Goal: Information Seeking & Learning: Learn about a topic

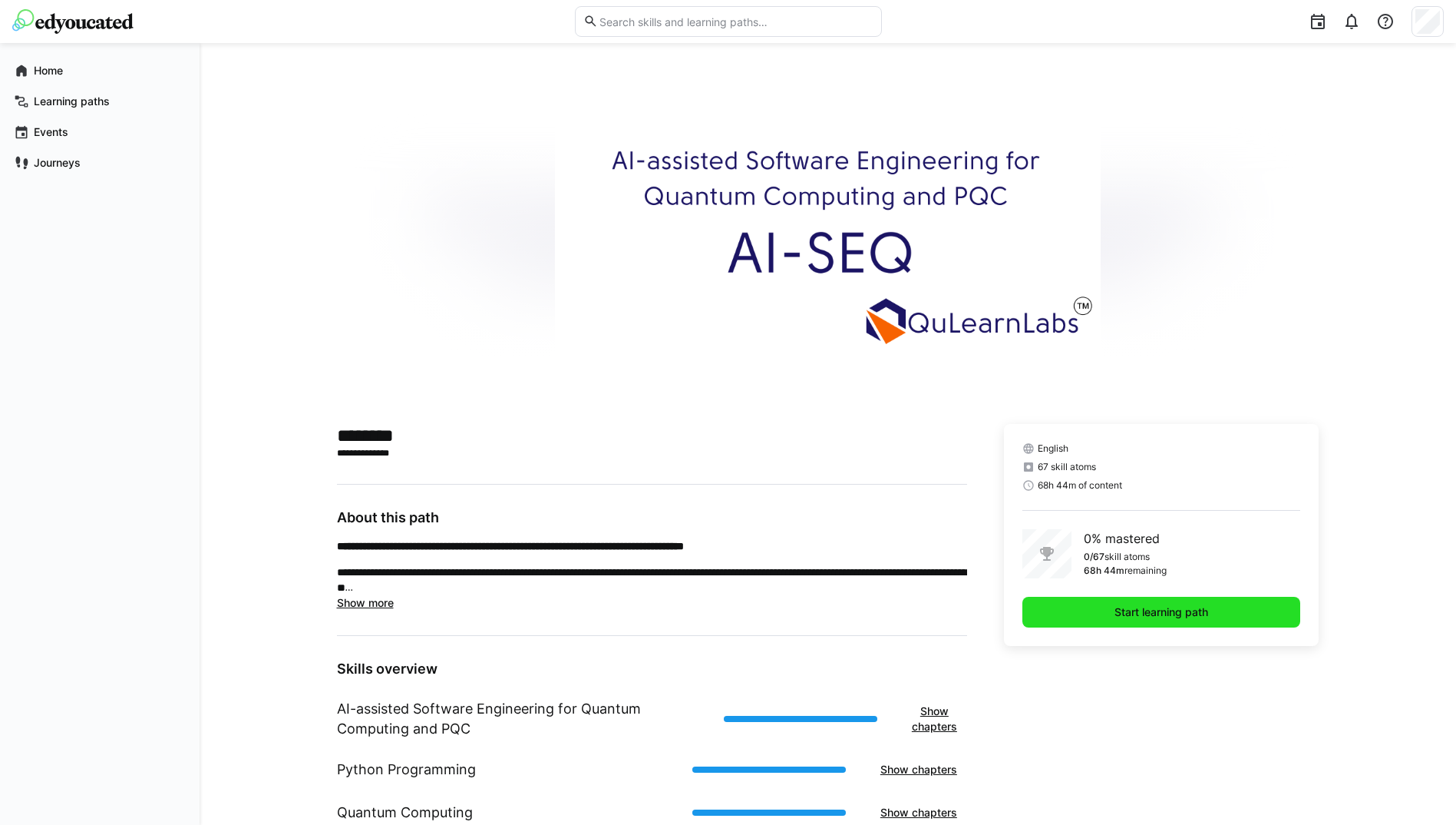
click at [1144, 611] on span "Start learning path" at bounding box center [1161, 611] width 98 height 15
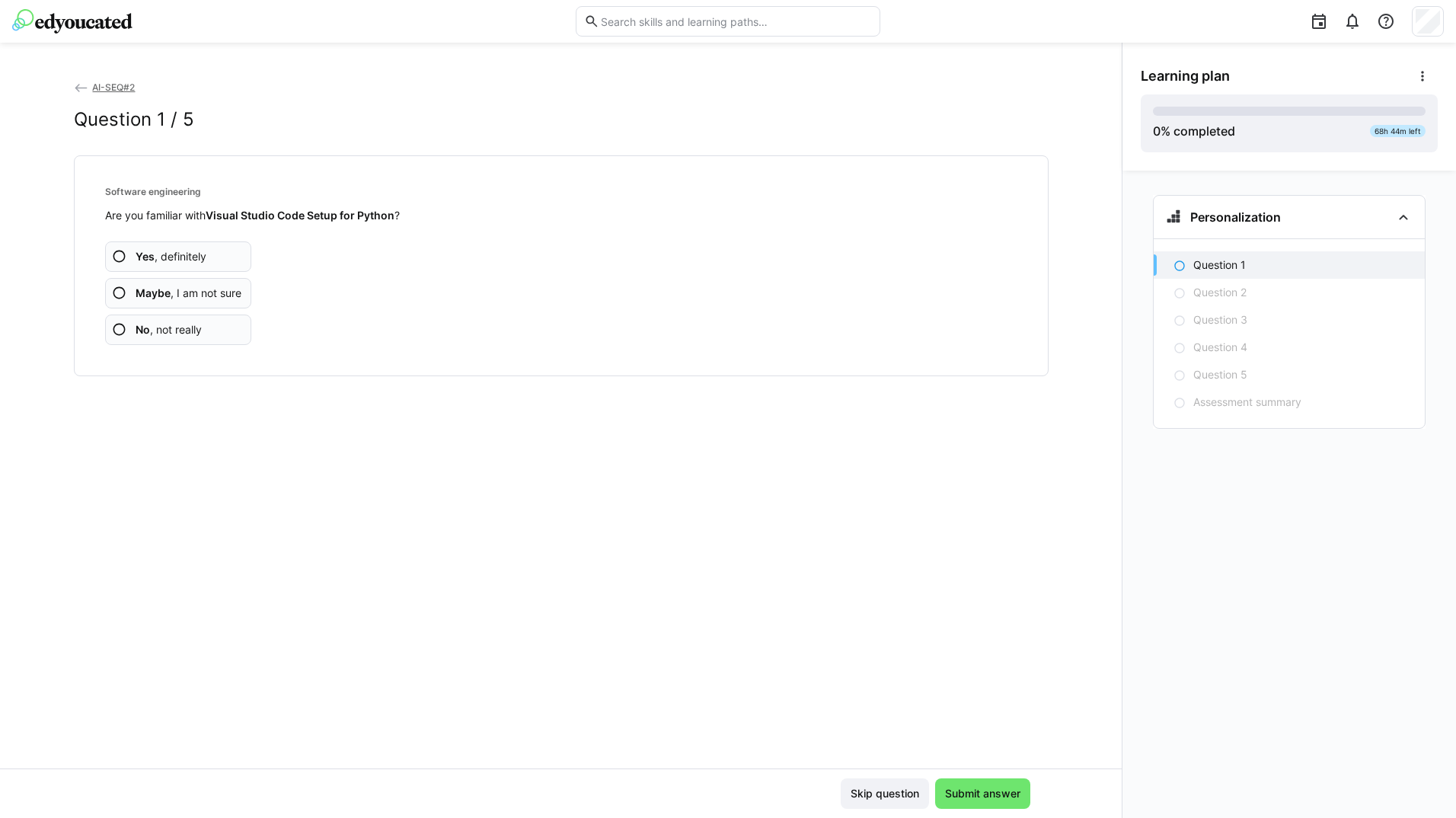
click at [162, 256] on span "Yes , definitely" at bounding box center [171, 256] width 71 height 15
click at [171, 299] on span "Maybe , I am not sure" at bounding box center [188, 292] width 106 height 15
click at [166, 299] on b "Maybe" at bounding box center [153, 292] width 35 height 13
click at [166, 299] on span "Maybe , I am not sure" at bounding box center [188, 292] width 106 height 15
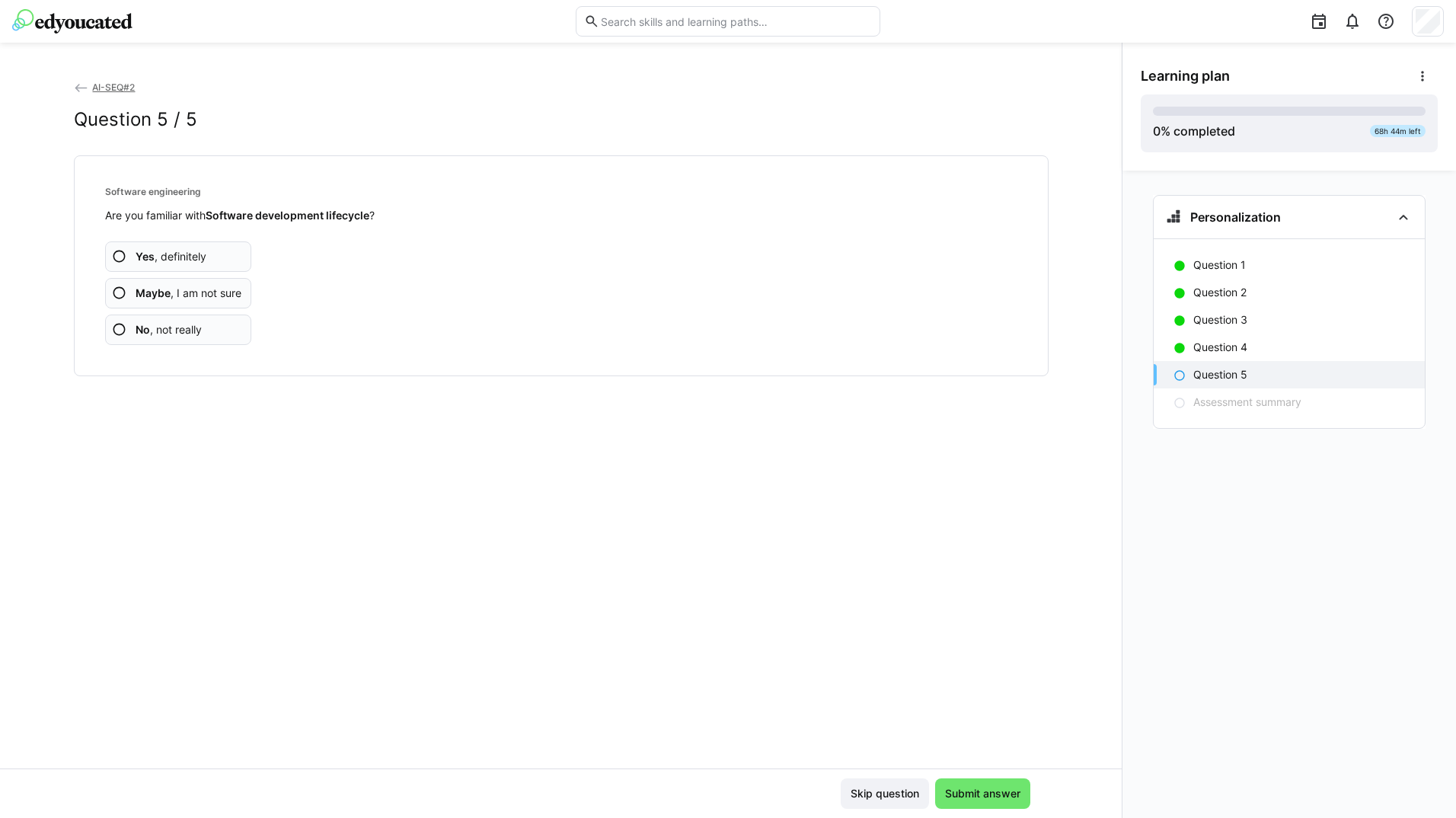
click at [163, 333] on span "No , not really" at bounding box center [168, 329] width 66 height 15
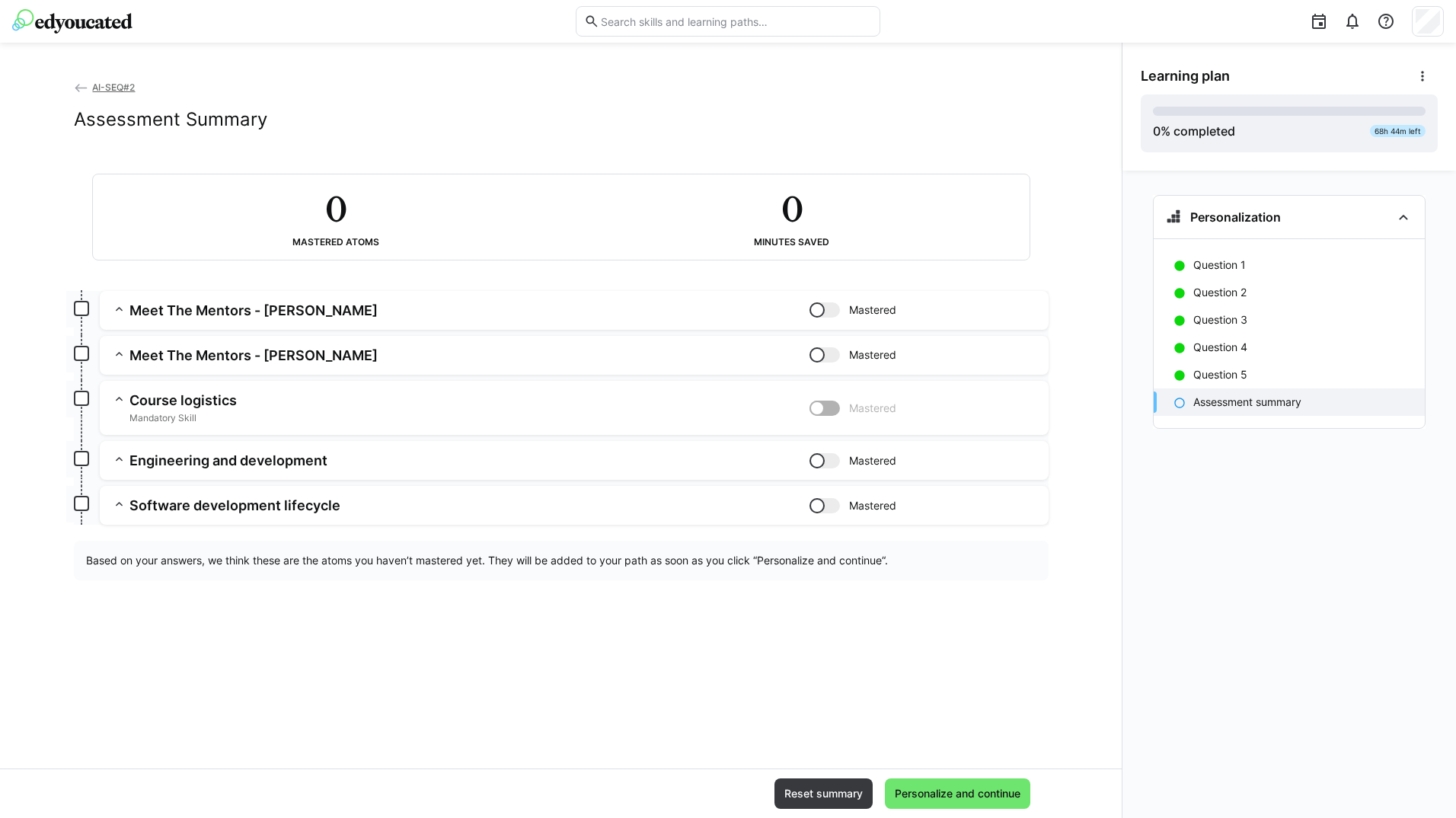
click at [80, 300] on app-box at bounding box center [81, 307] width 15 height 15
click at [80, 308] on app-box at bounding box center [81, 307] width 15 height 15
click at [156, 314] on h3 "Meet The Mentors - [PERSON_NAME]" at bounding box center [470, 310] width 680 height 18
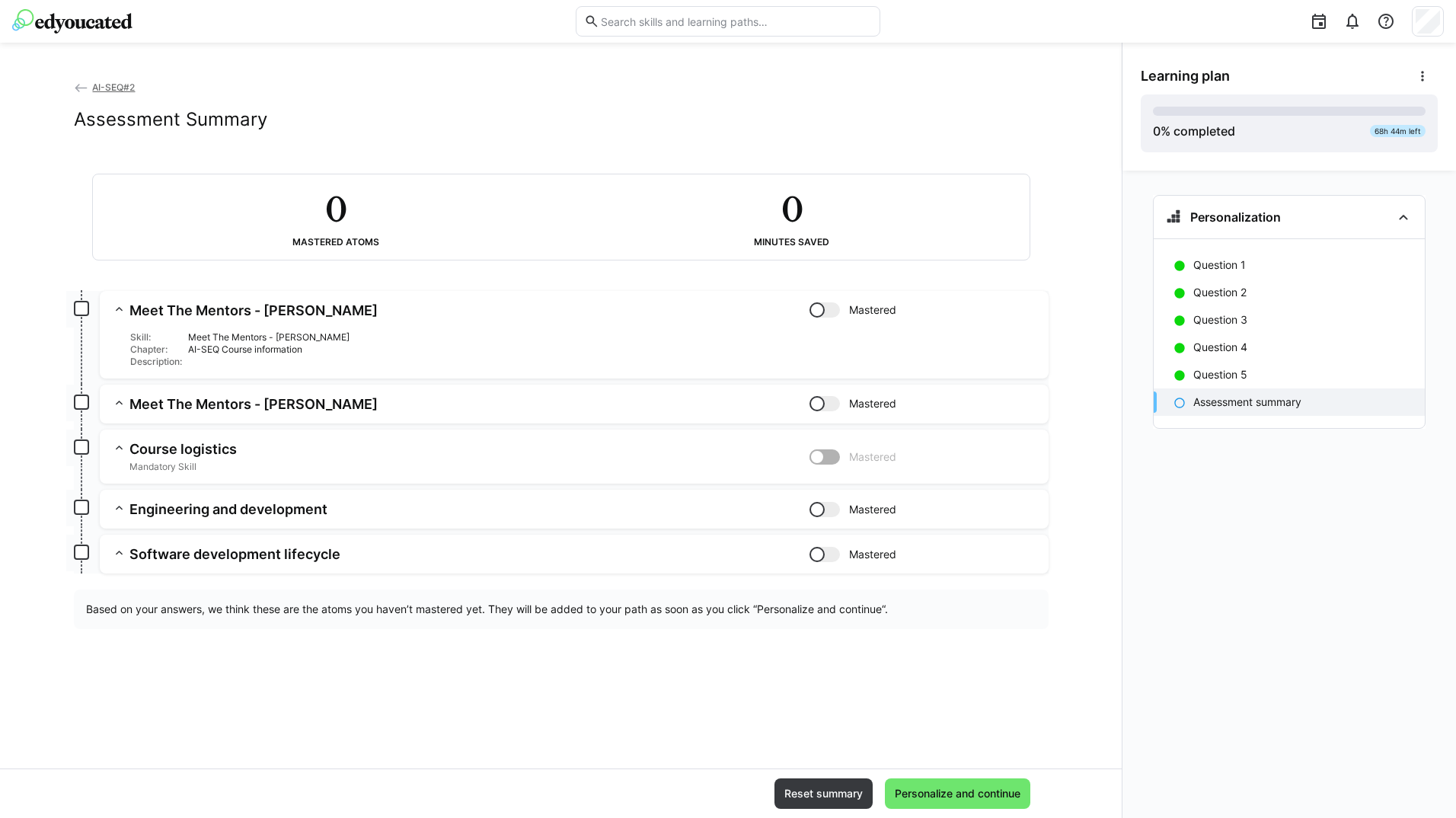
click at [268, 350] on div "AI-SEQ Course information" at bounding box center [612, 350] width 848 height 12
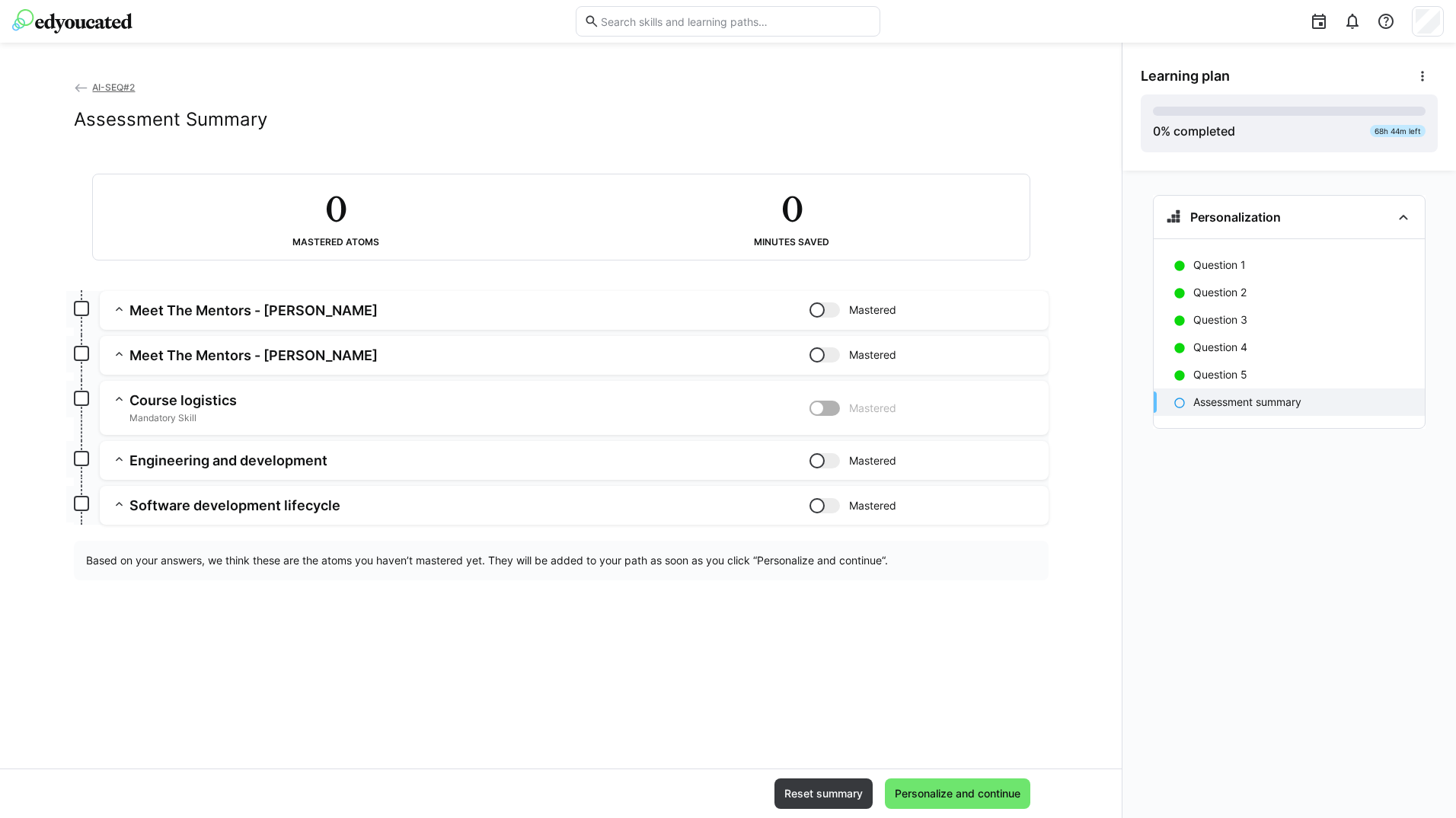
click at [826, 317] on div at bounding box center [824, 309] width 30 height 15
click at [832, 356] on div at bounding box center [824, 354] width 30 height 15
click at [950, 792] on span "Personalize and continue" at bounding box center [957, 792] width 130 height 15
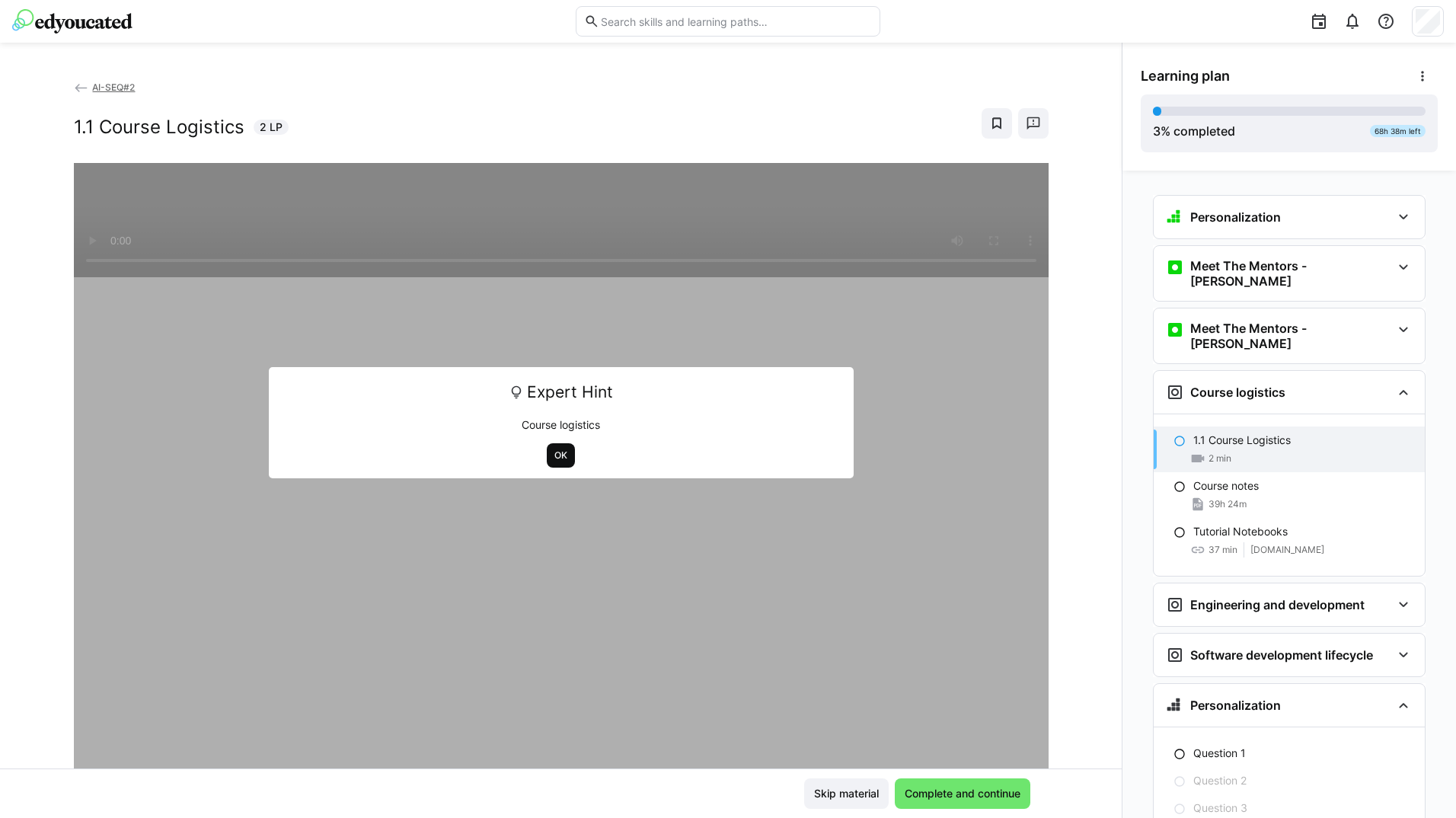
click at [554, 459] on span "OK" at bounding box center [561, 456] width 16 height 12
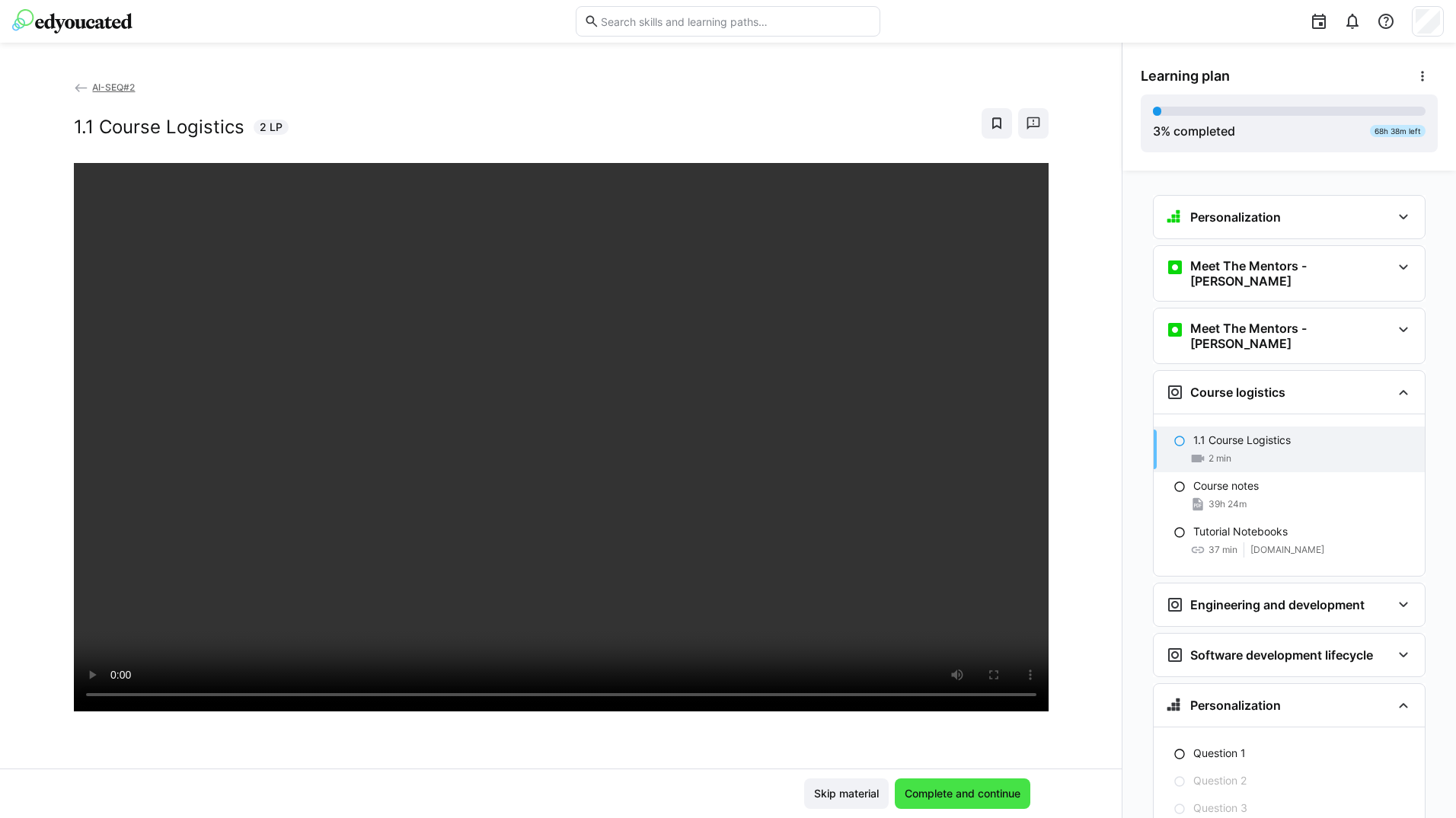
click at [938, 804] on span "Complete and continue" at bounding box center [962, 793] width 135 height 30
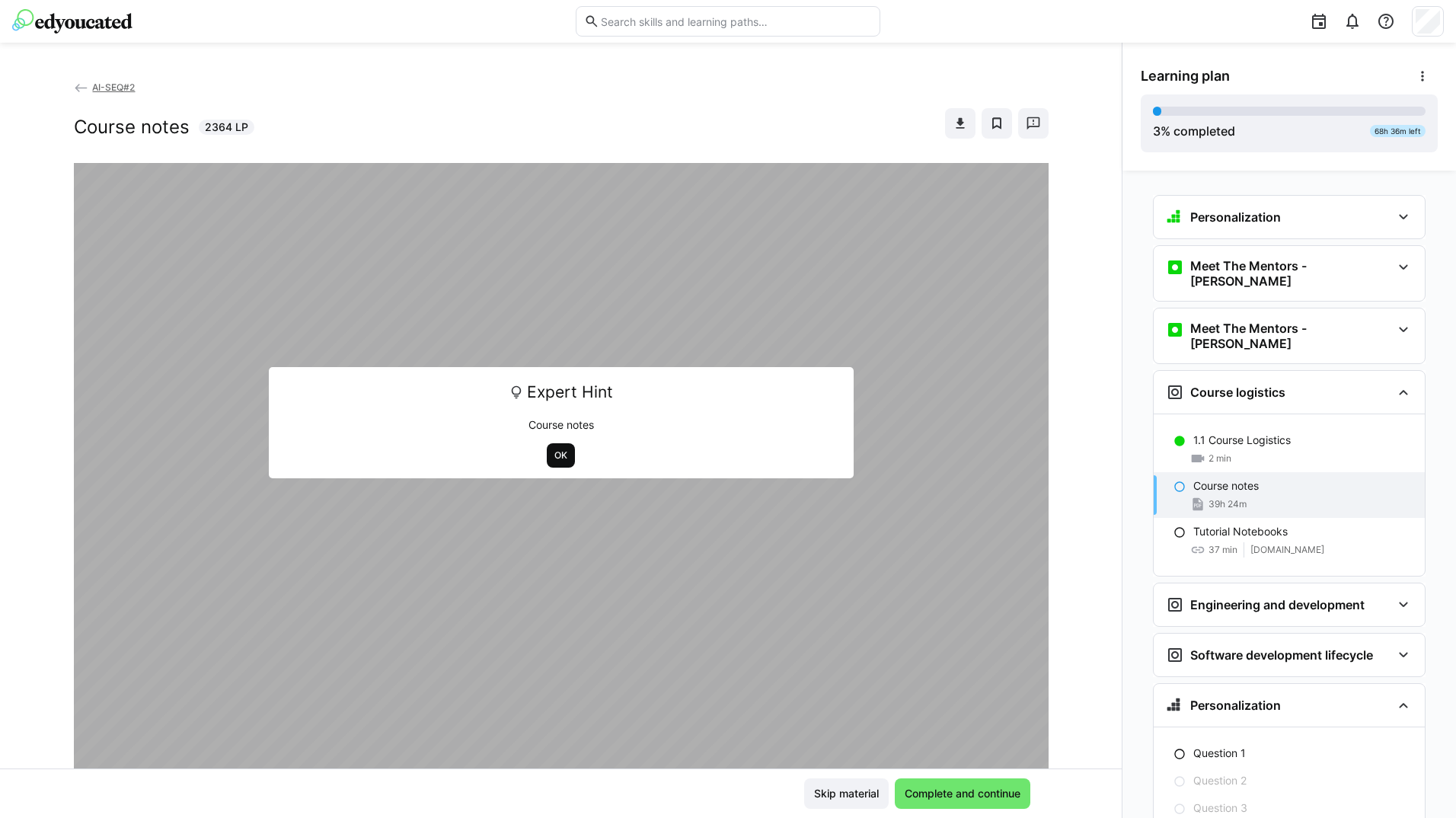
click at [558, 450] on span "OK" at bounding box center [561, 456] width 16 height 12
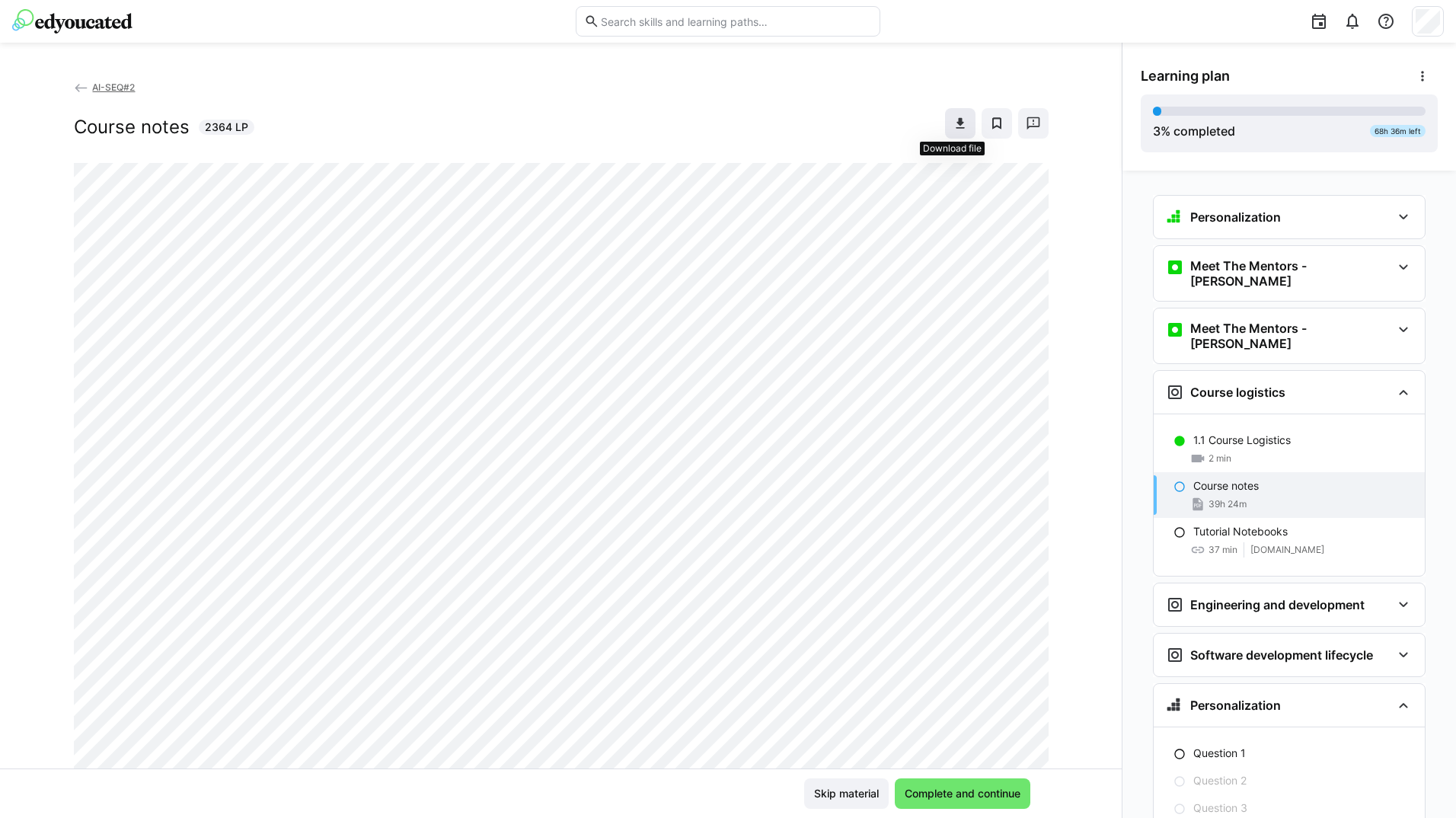
click at [961, 130] on span at bounding box center [960, 123] width 30 height 30
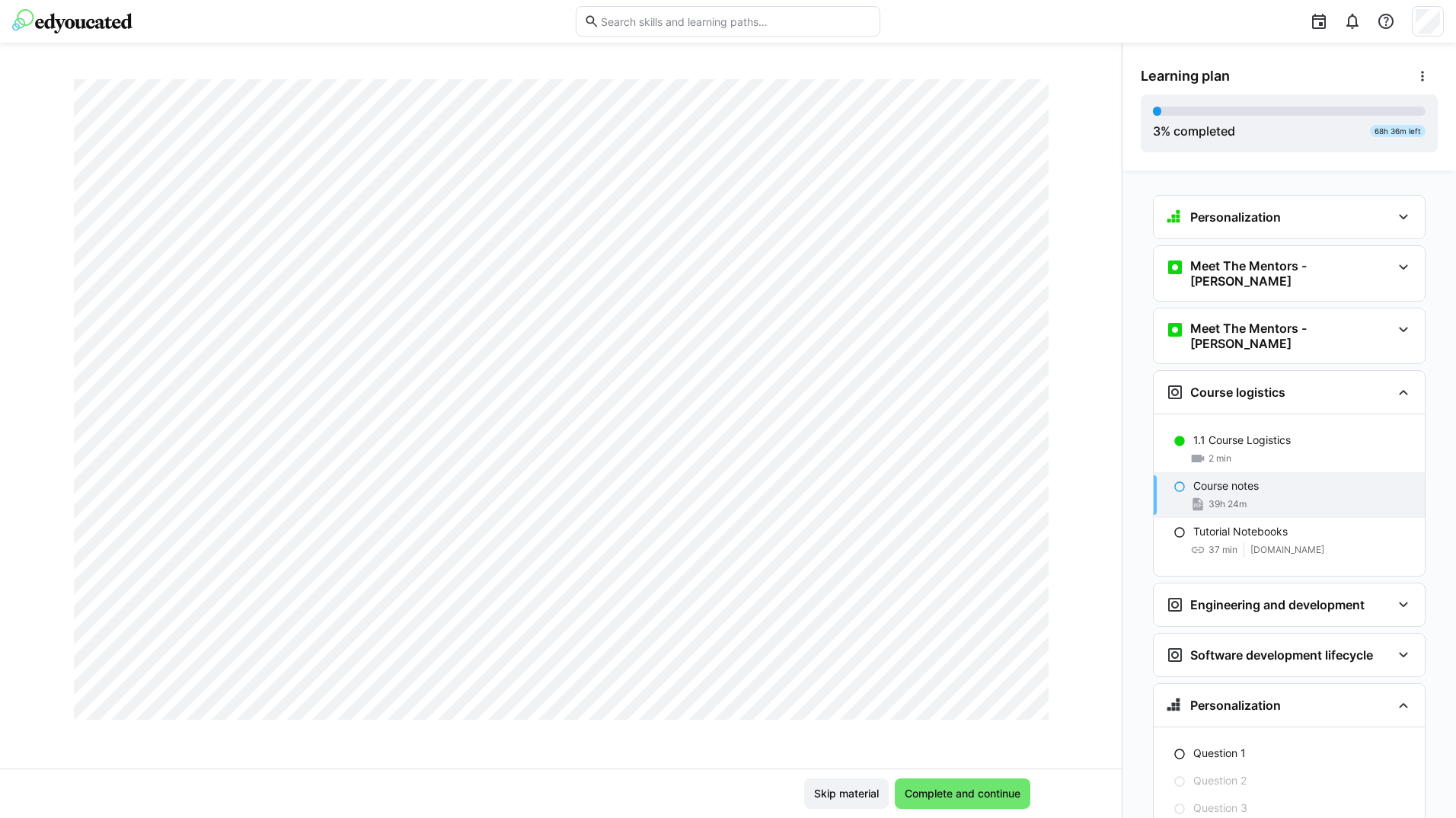
scroll to position [6700, 0]
drag, startPoint x: 984, startPoint y: 798, endPoint x: 990, endPoint y: 791, distance: 9.2
click at [984, 798] on span "Complete and continue" at bounding box center [962, 792] width 120 height 15
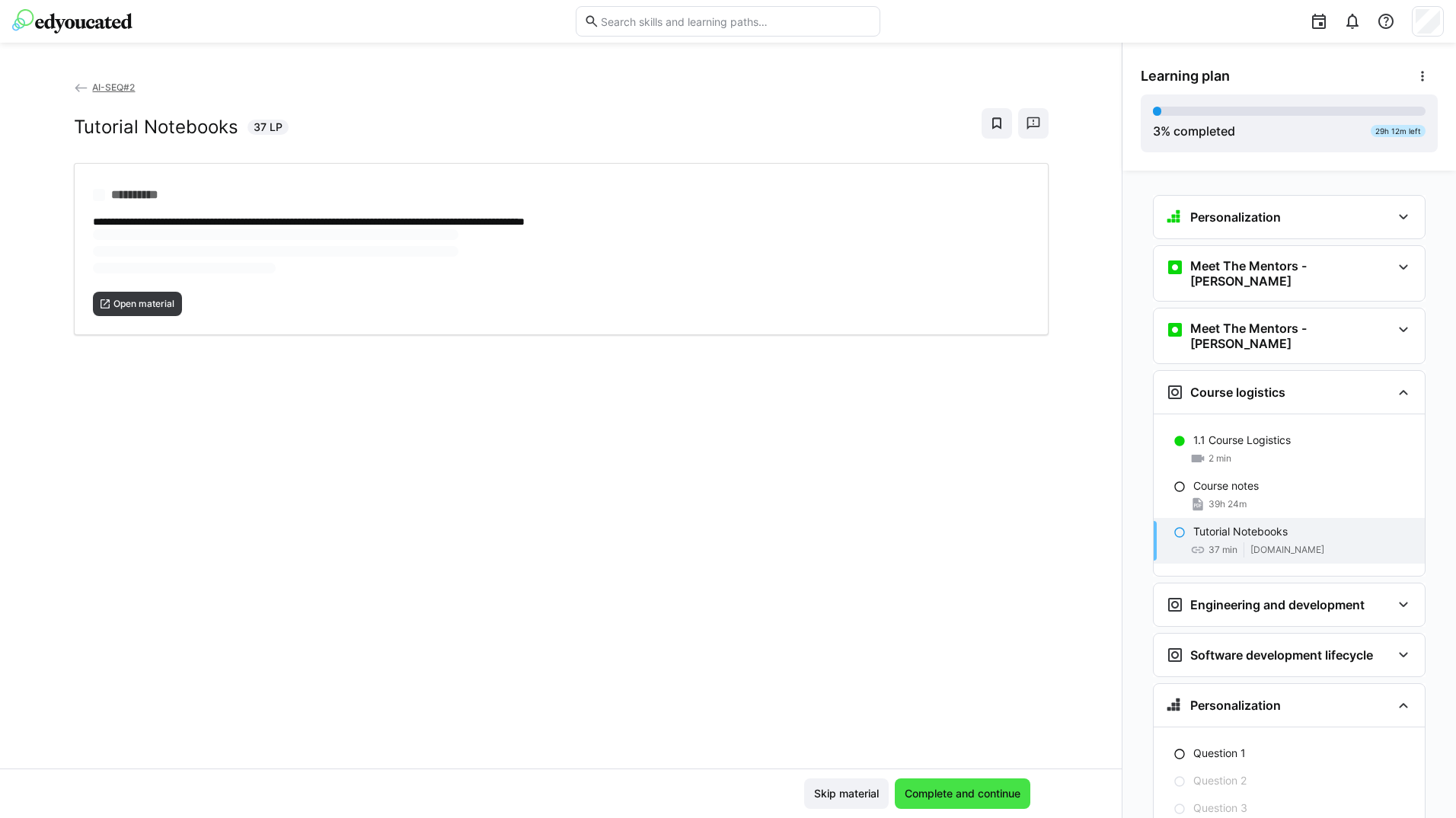
scroll to position [0, 0]
click at [152, 256] on span "Open material" at bounding box center [144, 254] width 64 height 12
click at [924, 799] on span "Complete and continue" at bounding box center [962, 792] width 120 height 15
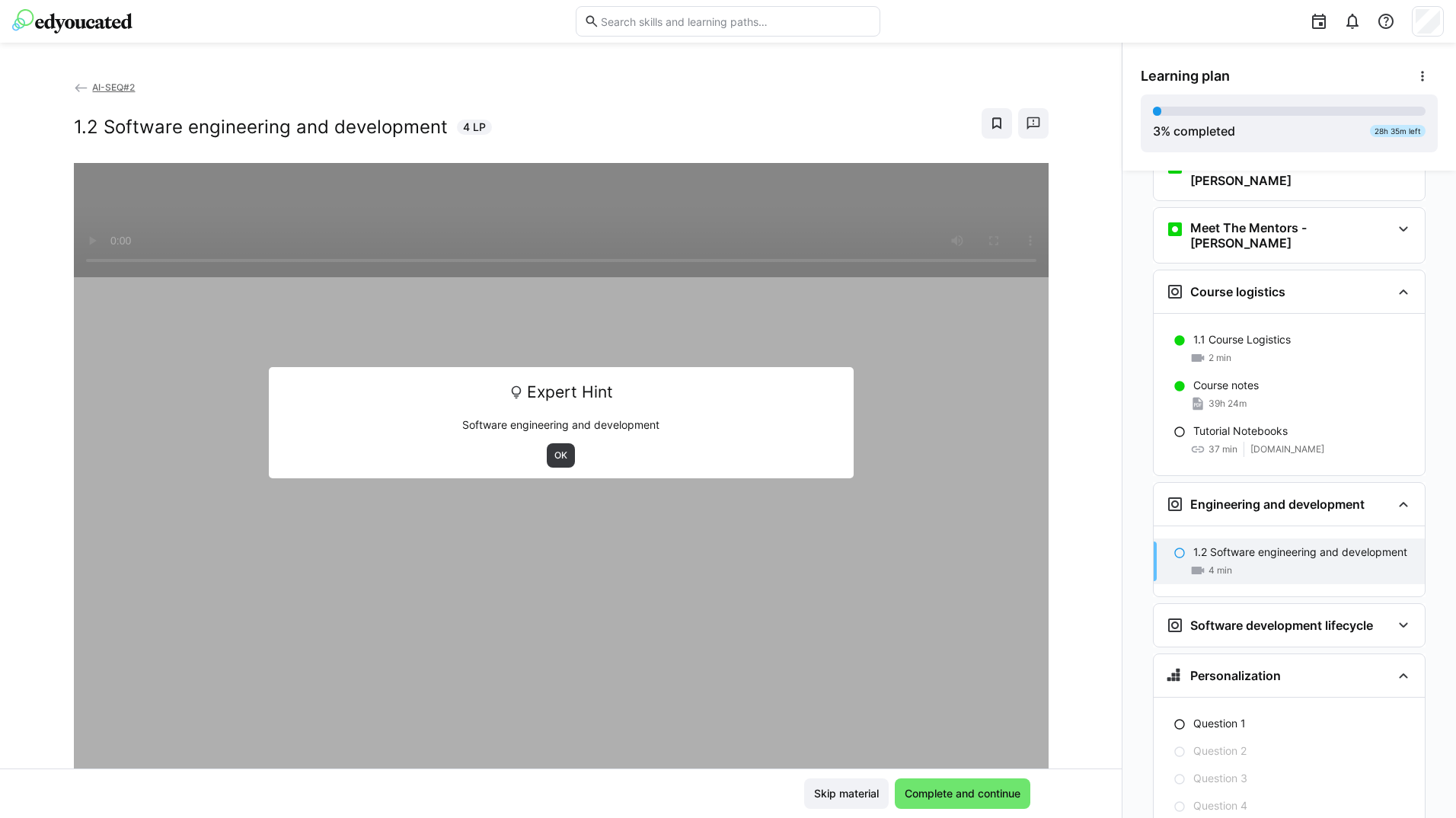
scroll to position [122, 0]
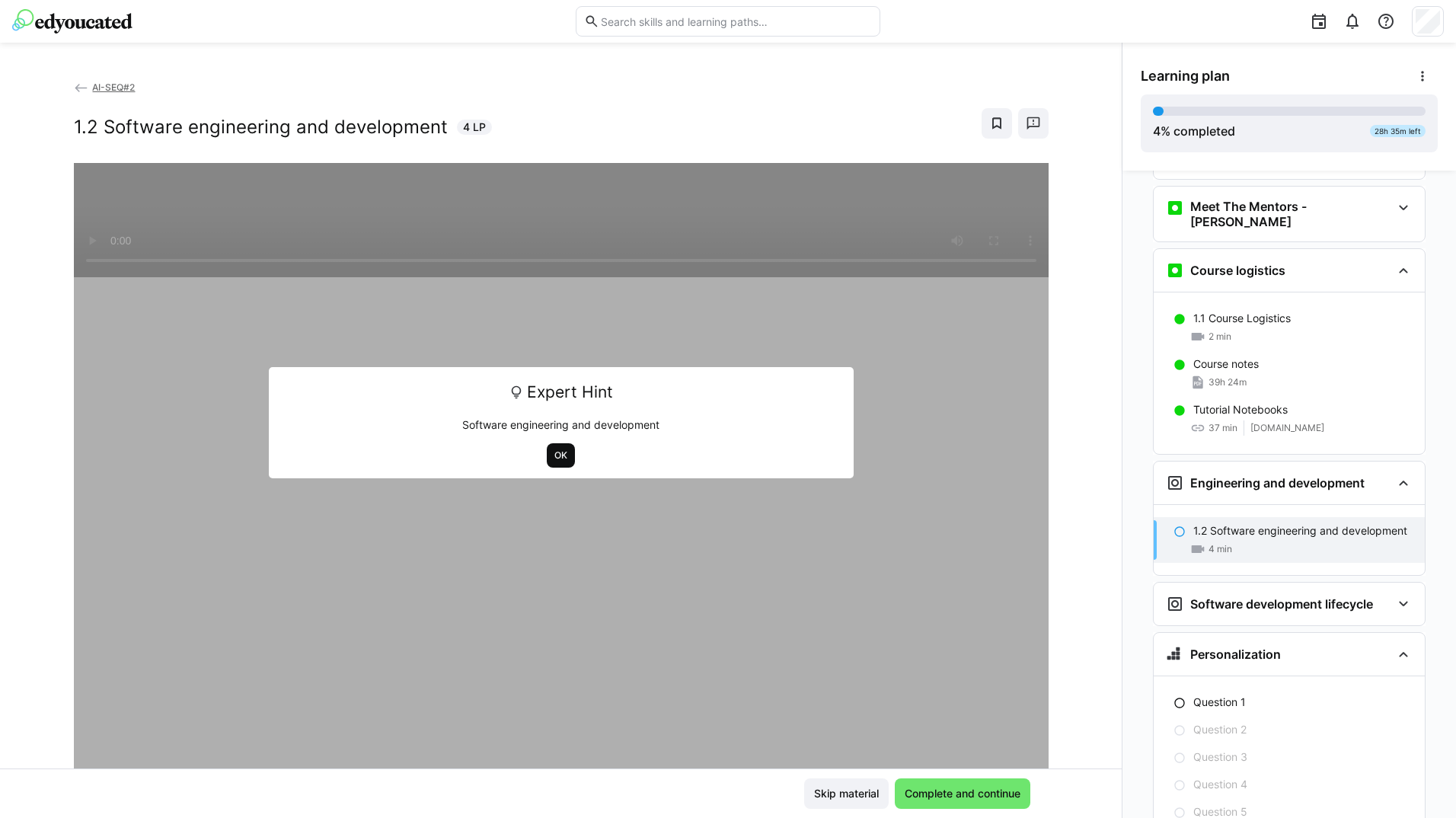
click at [561, 450] on span "OK" at bounding box center [561, 456] width 16 height 12
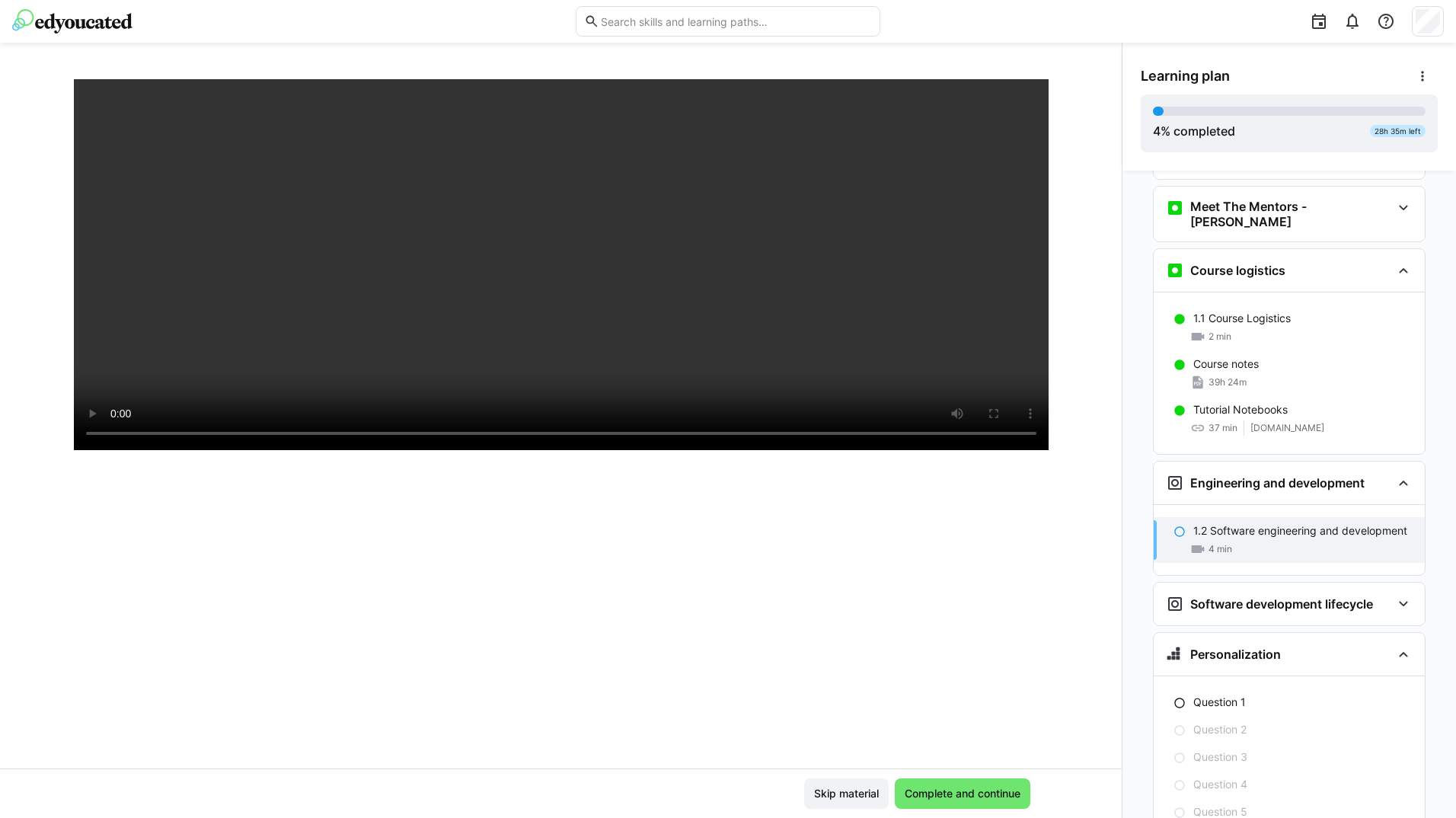
scroll to position [0, 0]
